Goal: Task Accomplishment & Management: Manage account settings

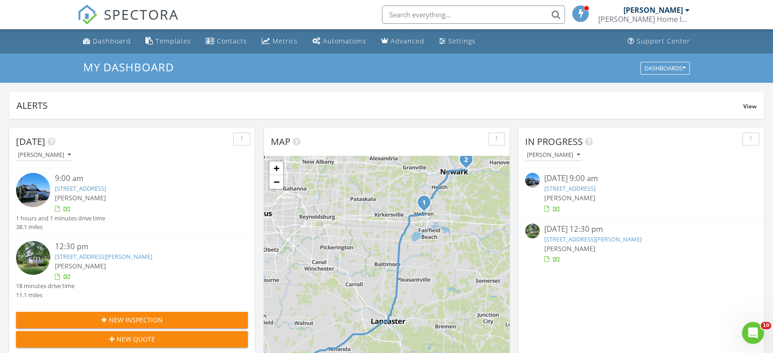
click at [80, 186] on link "106 Newark St, Hebron, OH 43025" at bounding box center [80, 188] width 51 height 8
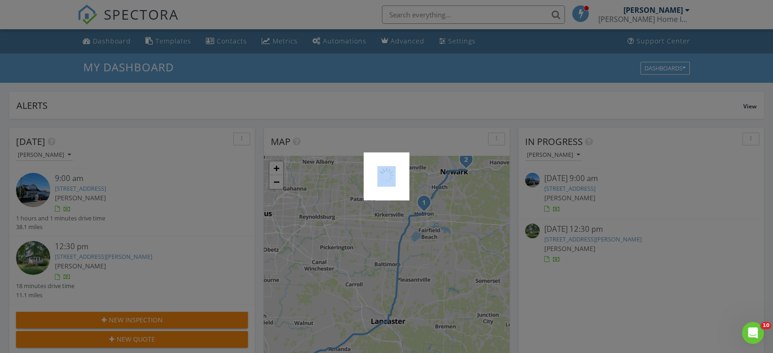
click at [80, 186] on div at bounding box center [386, 176] width 773 height 353
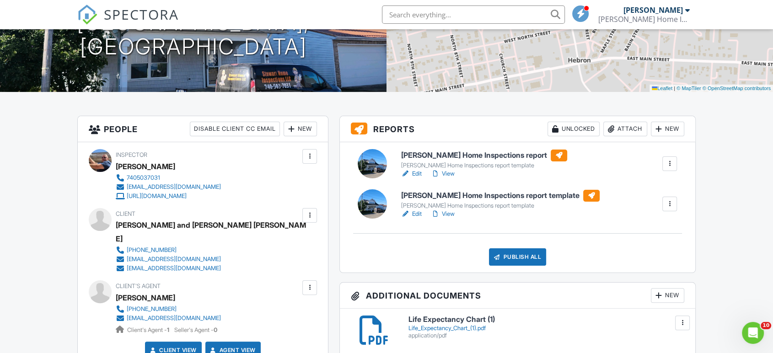
click at [417, 173] on link "Edit" at bounding box center [411, 173] width 21 height 9
